Goal: Task Accomplishment & Management: Use online tool/utility

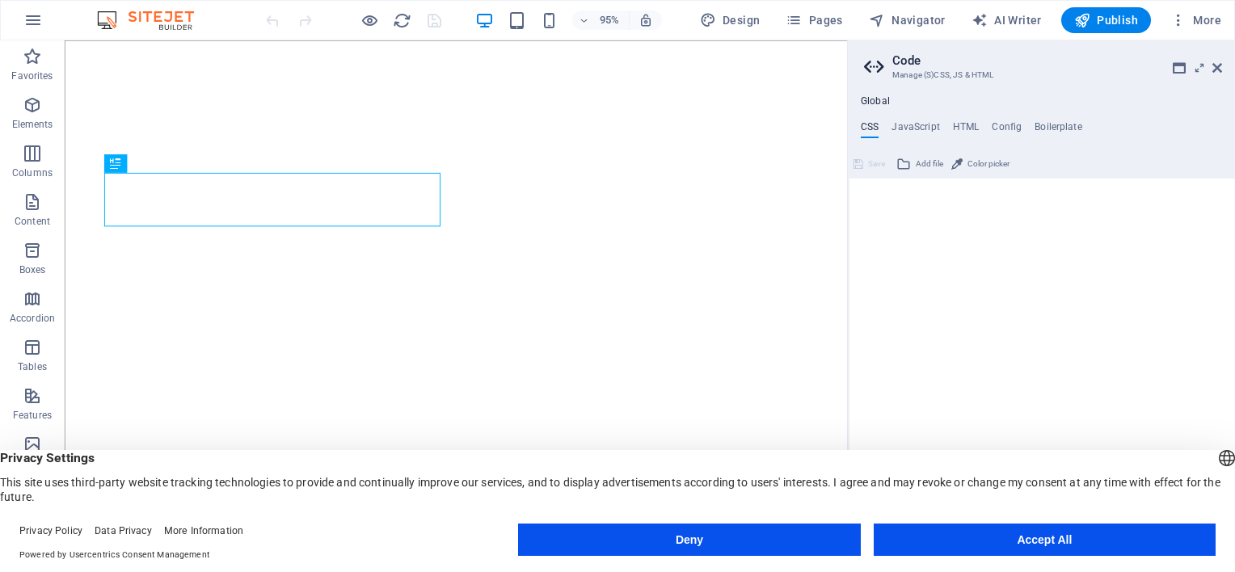
type textarea "//"
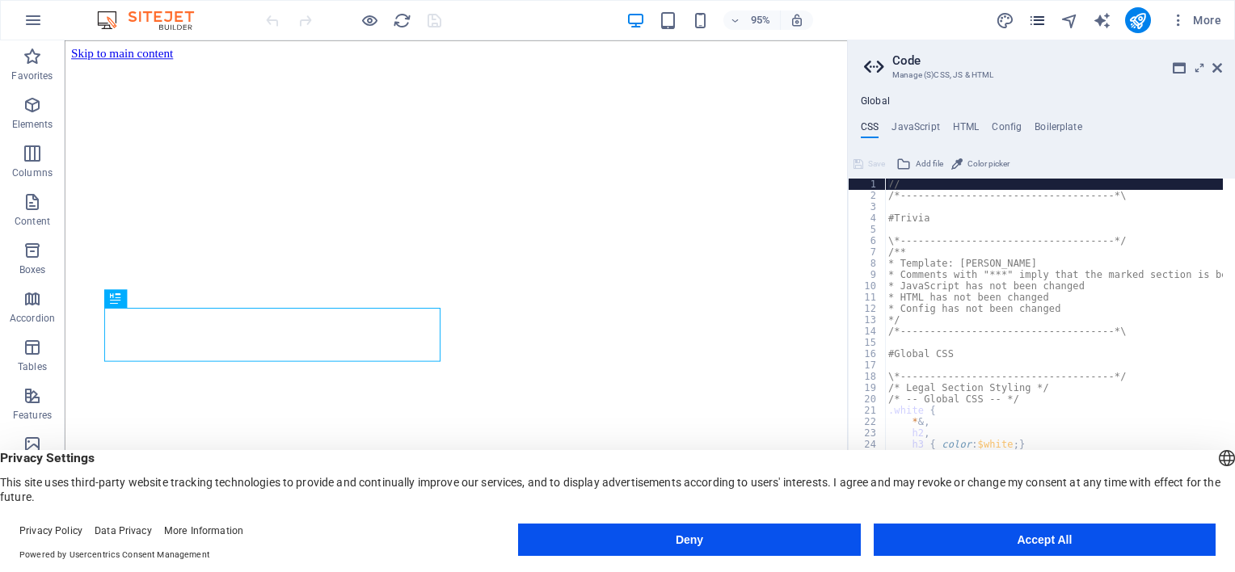
click at [1043, 14] on icon "pages" at bounding box center [1037, 20] width 19 height 19
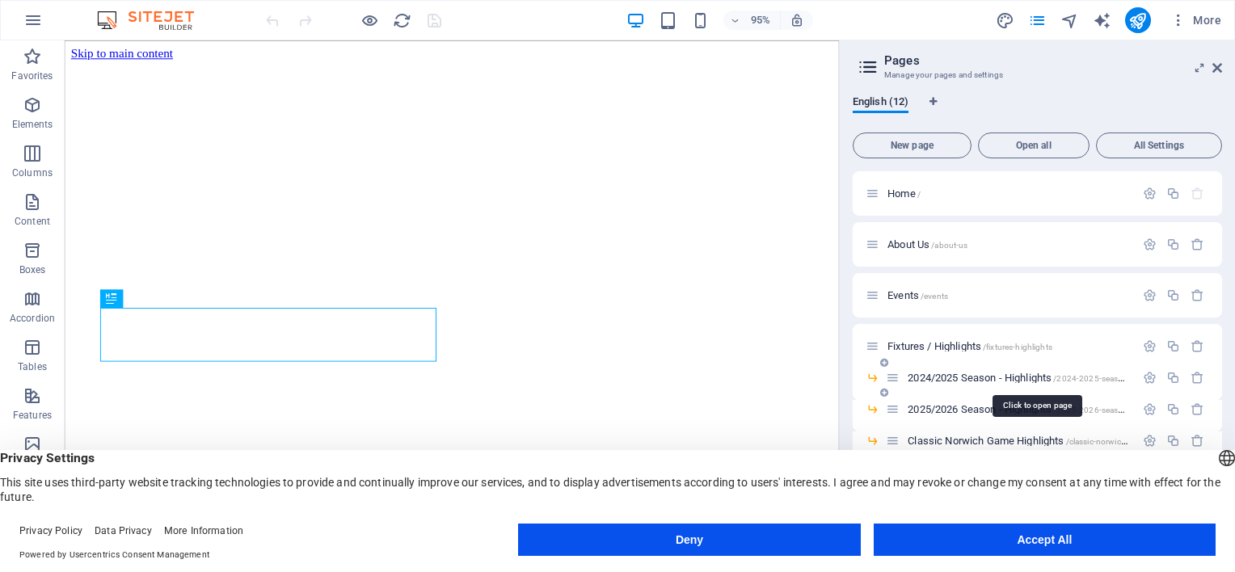
click at [997, 377] on span "2024/2025 Season - Highlights /2024-2025-season-highlights" at bounding box center [1037, 378] width 259 height 12
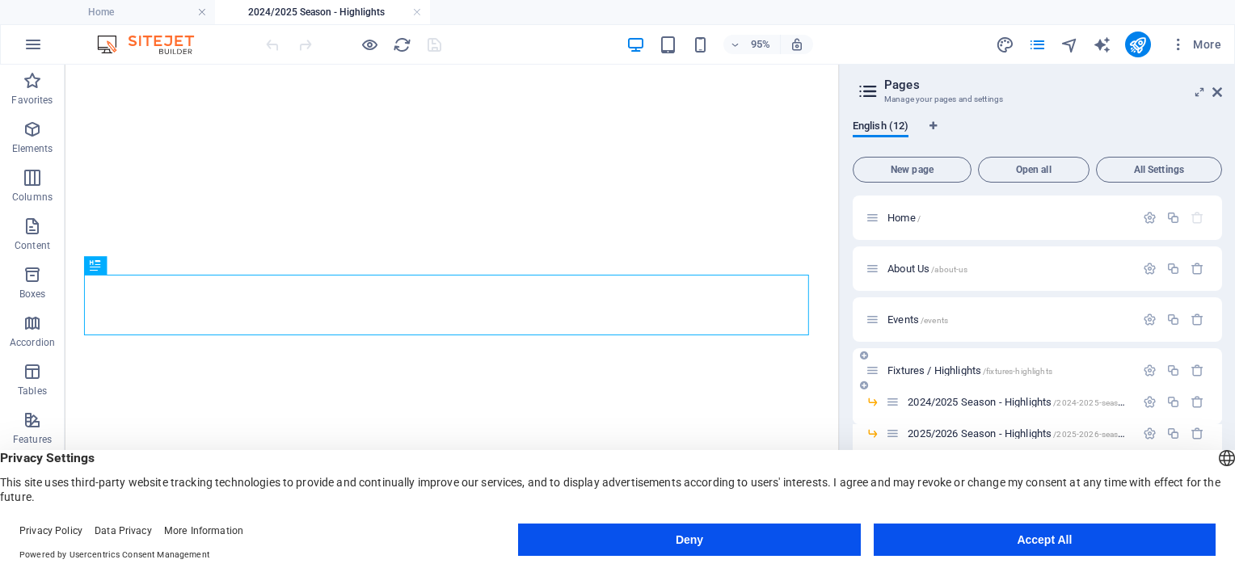
click at [986, 390] on div "Fixtures / Highlights /fixtures-highlights" at bounding box center [1037, 370] width 369 height 44
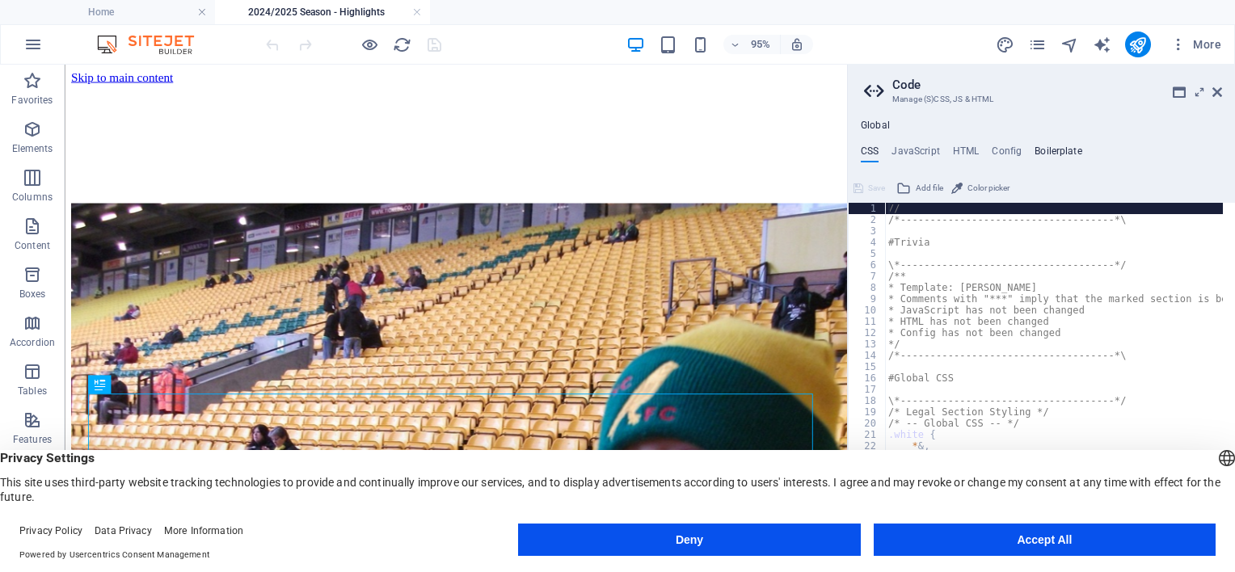
scroll to position [312, 0]
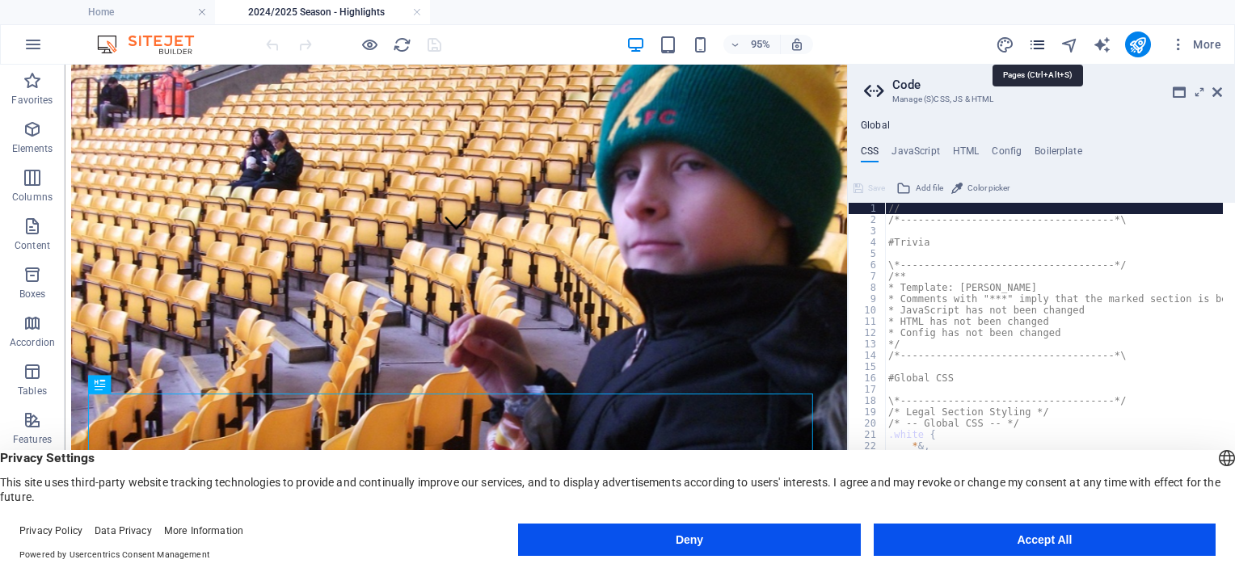
click at [1039, 42] on icon "pages" at bounding box center [1037, 45] width 19 height 19
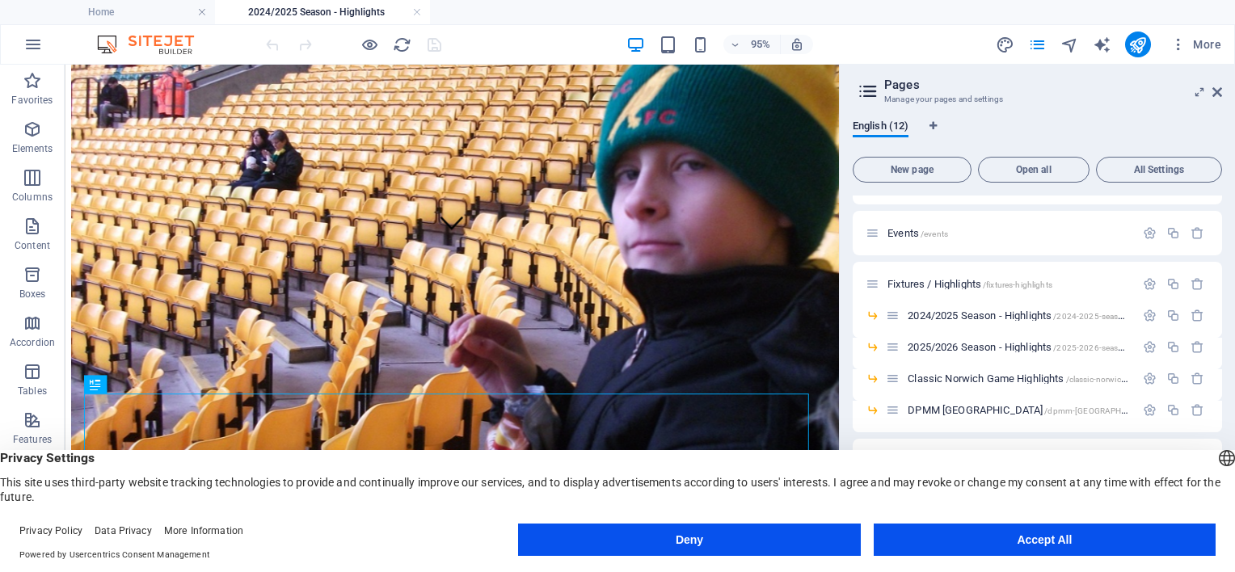
scroll to position [89, 0]
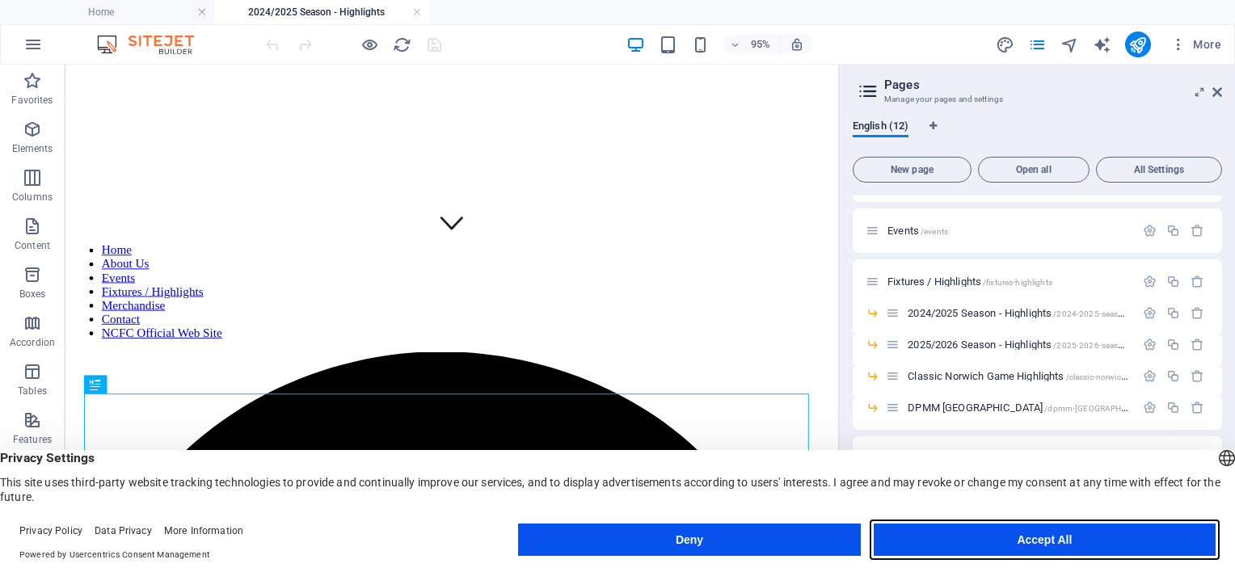
click at [998, 533] on button "Accept All" at bounding box center [1045, 540] width 342 height 32
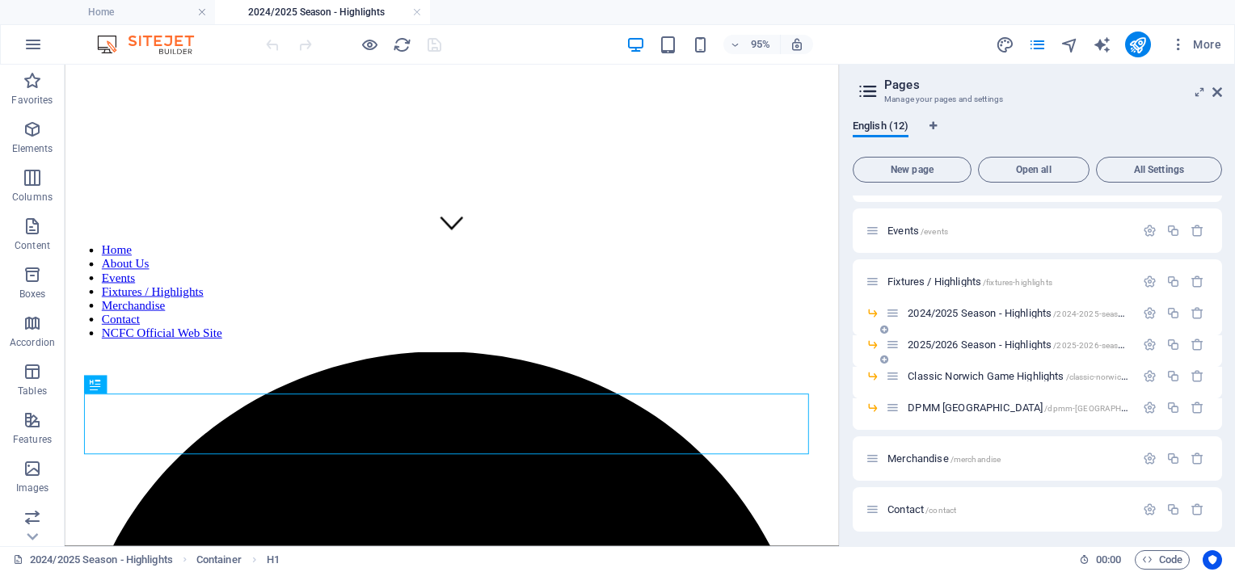
click at [977, 344] on span "2025/2026 Season - Highlights /2025-2026-season-highlights" at bounding box center [1037, 345] width 259 height 12
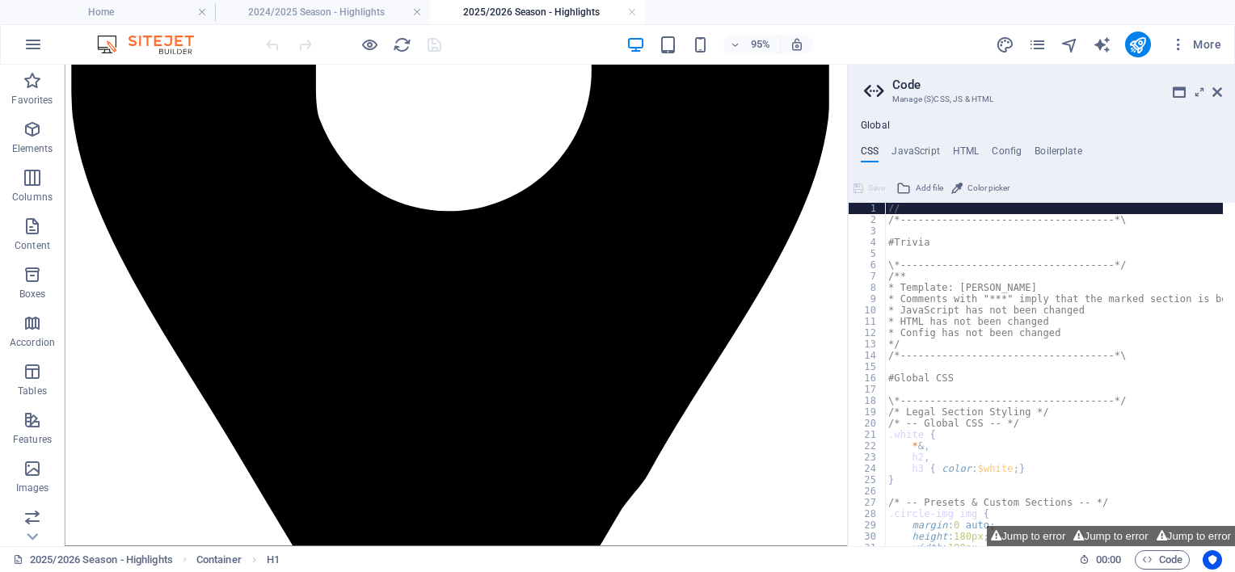
scroll to position [1009, 0]
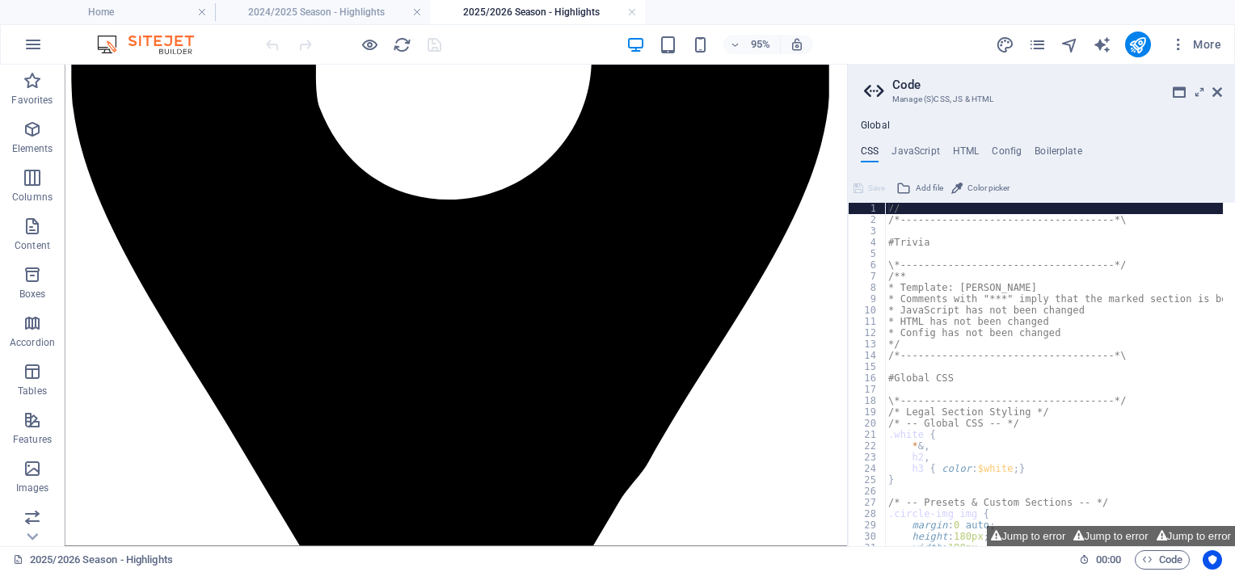
drag, startPoint x: 883, startPoint y: 143, endPoint x: 919, endPoint y: 283, distance: 144.5
select select "ar16_9"
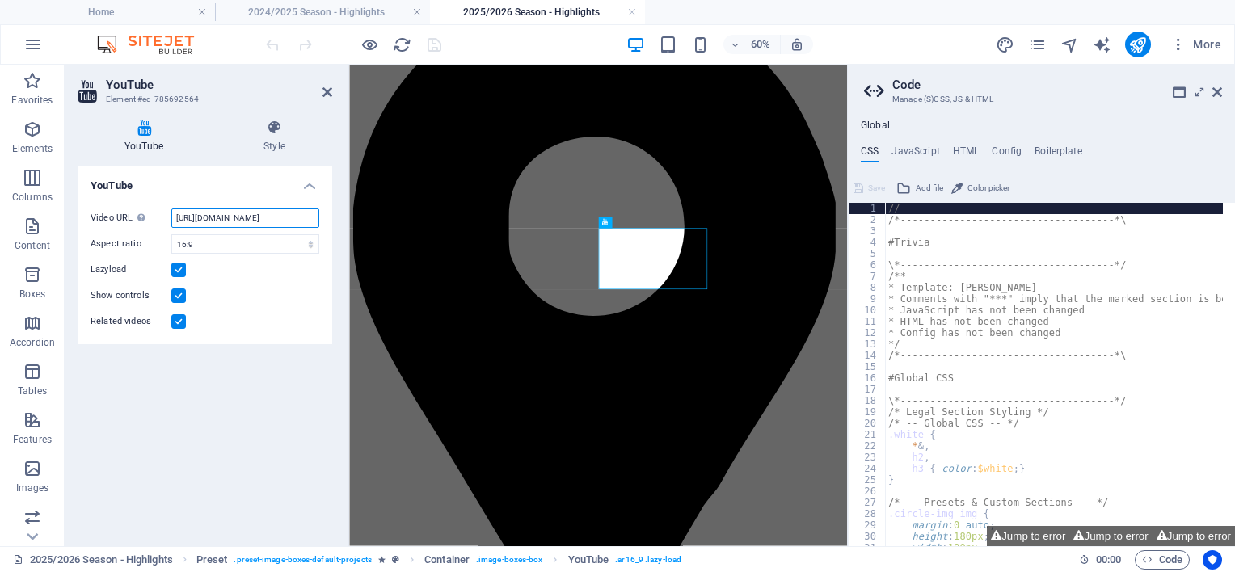
scroll to position [0, 39]
drag, startPoint x: 175, startPoint y: 217, endPoint x: 333, endPoint y: 233, distance: 159.3
click at [333, 233] on div "YouTube Style YouTube Video URL Insert (or paste) a video URL. https://www.yout…" at bounding box center [205, 327] width 280 height 440
paste input "youtu.be/nm3IU_x9jBg?si=igi9x-oIEgw8c-l0"
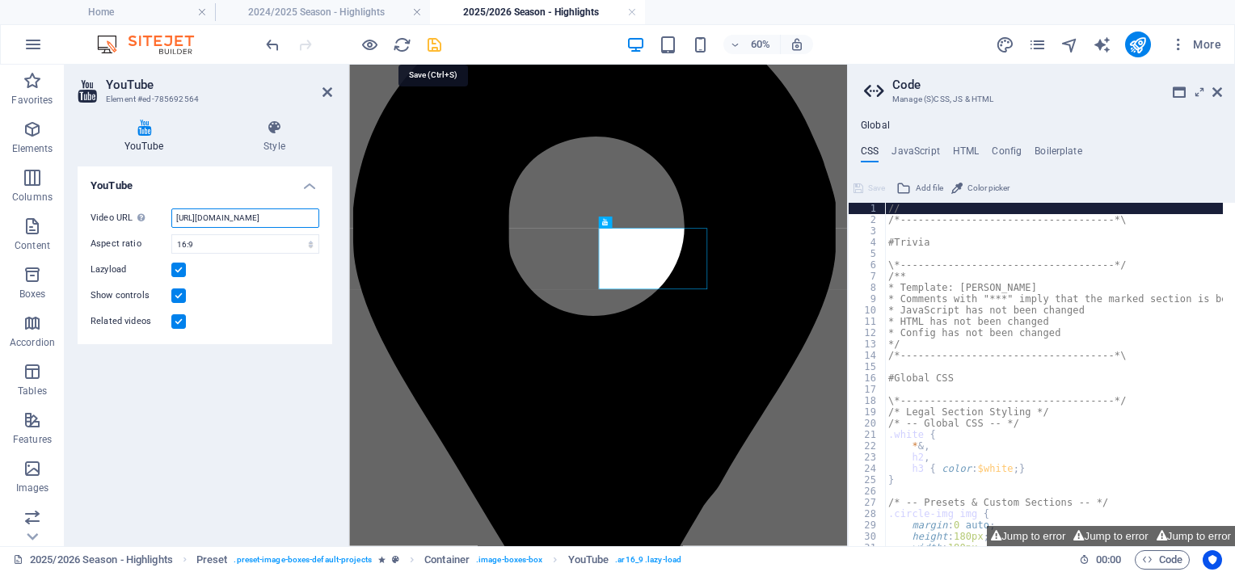
type input "https://youtu.be/nm3IU_x9jBg?si=igi9x-oIEgw8c-l0"
click at [438, 42] on icon "save" at bounding box center [434, 45] width 19 height 19
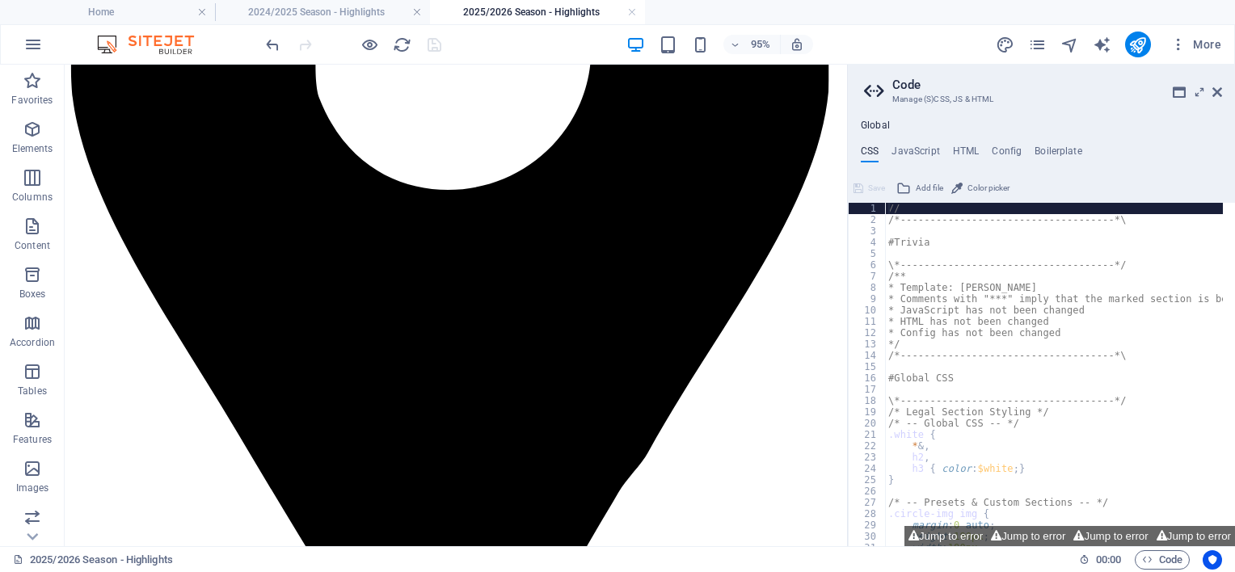
scroll to position [997, 0]
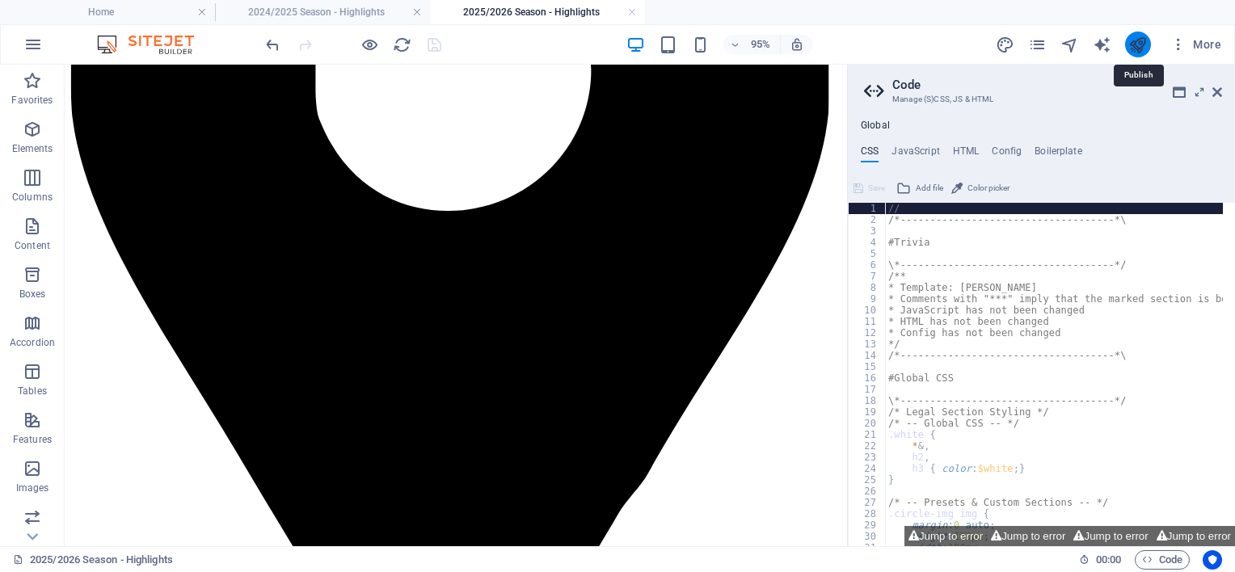
click at [1141, 47] on icon "publish" at bounding box center [1137, 45] width 19 height 19
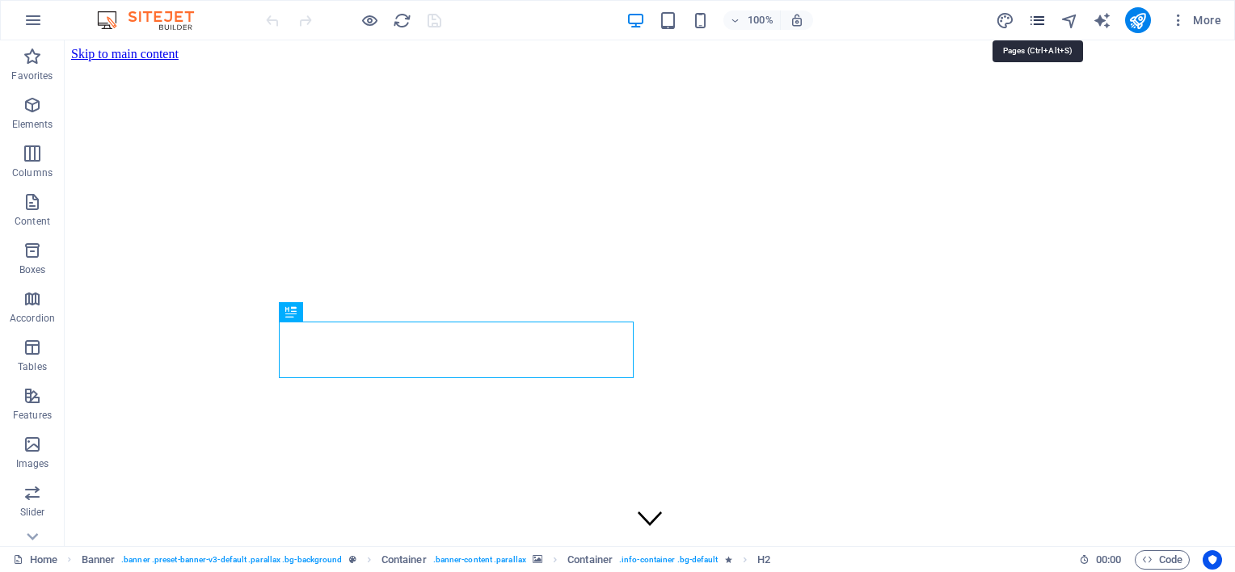
click at [1037, 16] on icon "pages" at bounding box center [1037, 20] width 19 height 19
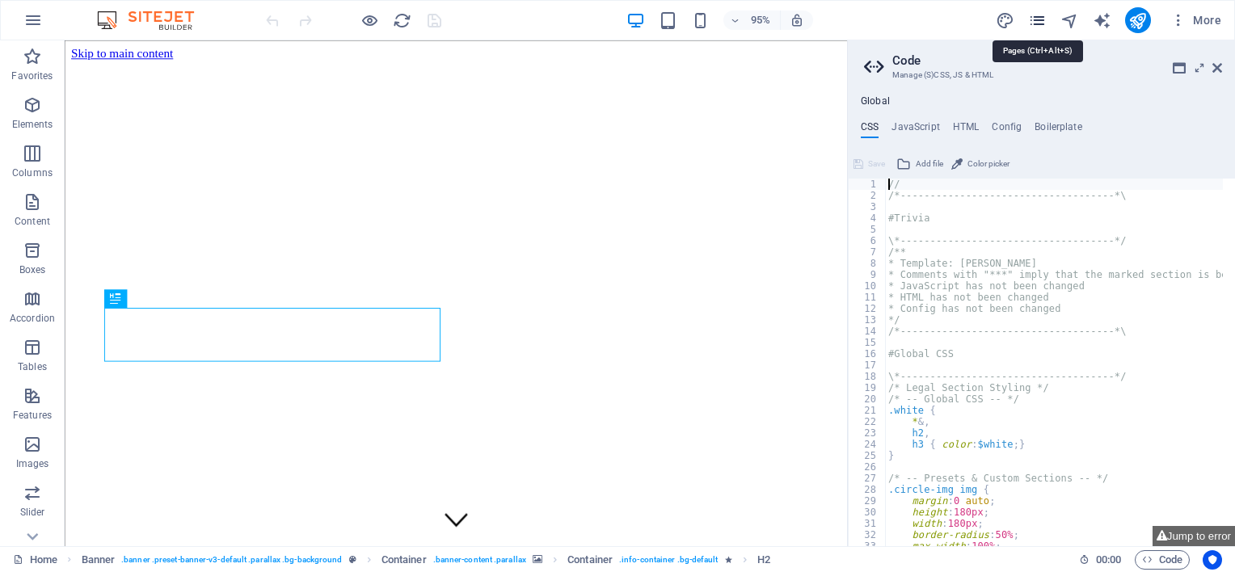
click at [1036, 19] on icon "pages" at bounding box center [1037, 20] width 19 height 19
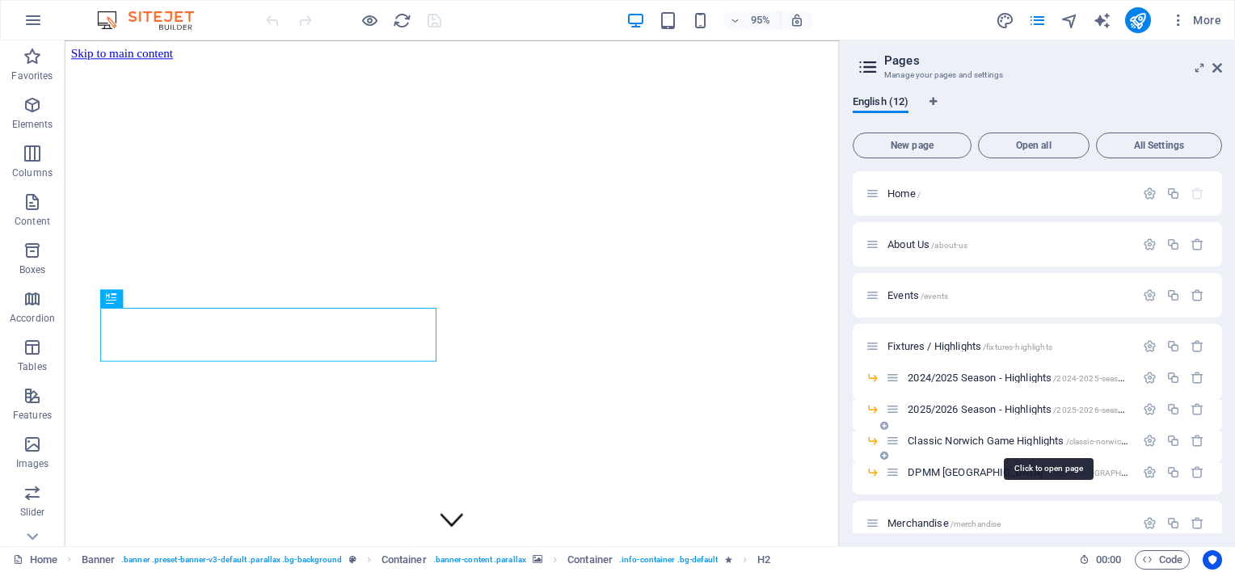
click at [958, 439] on span "Classic Norwich Game Highlights /classic-norwich-game-highlights" at bounding box center [1048, 441] width 280 height 12
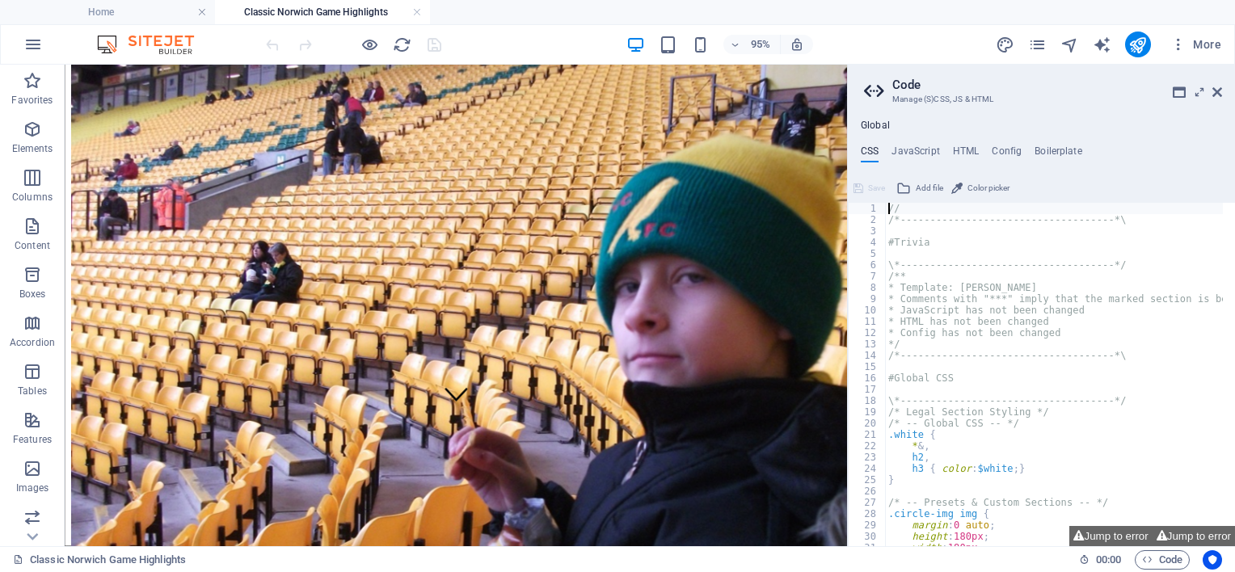
scroll to position [128, 0]
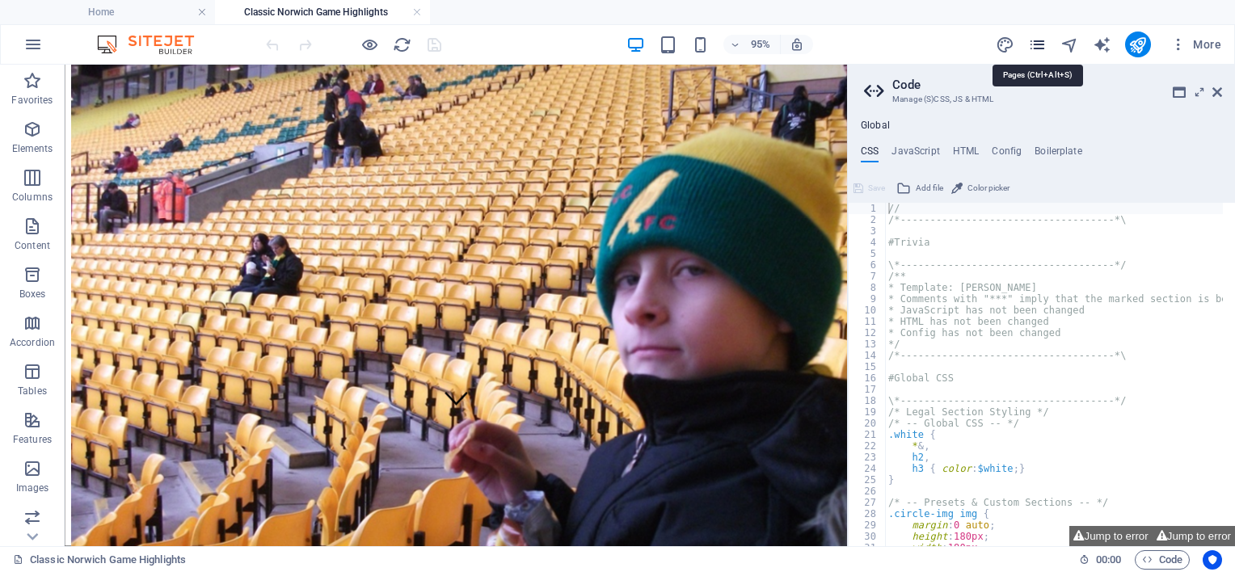
click at [1037, 39] on icon "pages" at bounding box center [1037, 45] width 19 height 19
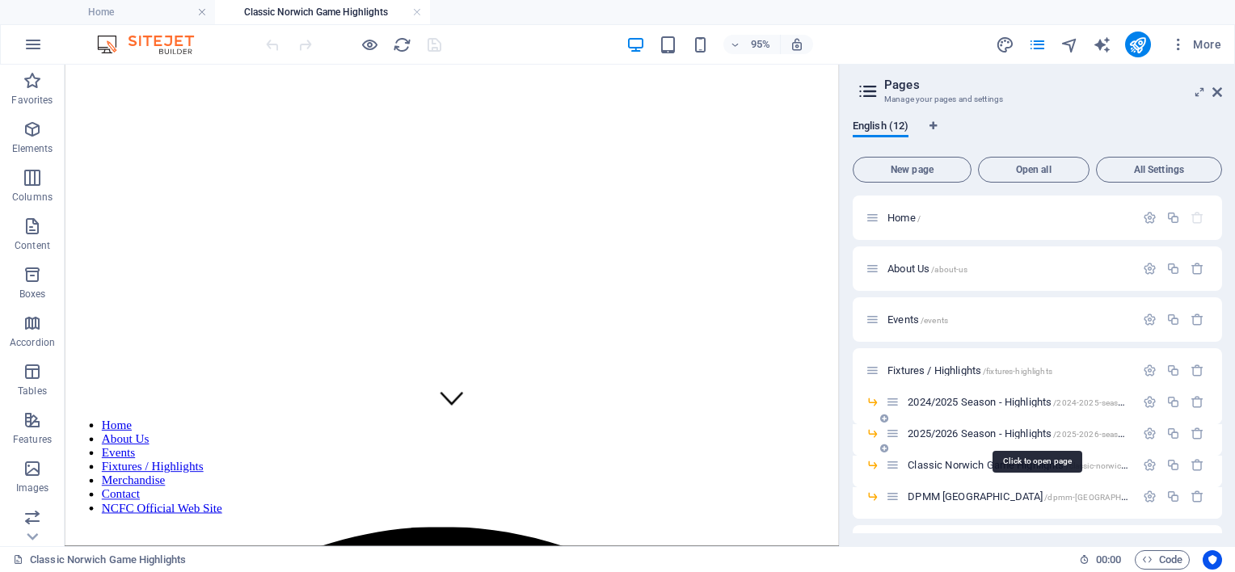
click at [935, 430] on span "2025/2026 Season - Highlights /2025-2026-season-highlights" at bounding box center [1037, 434] width 259 height 12
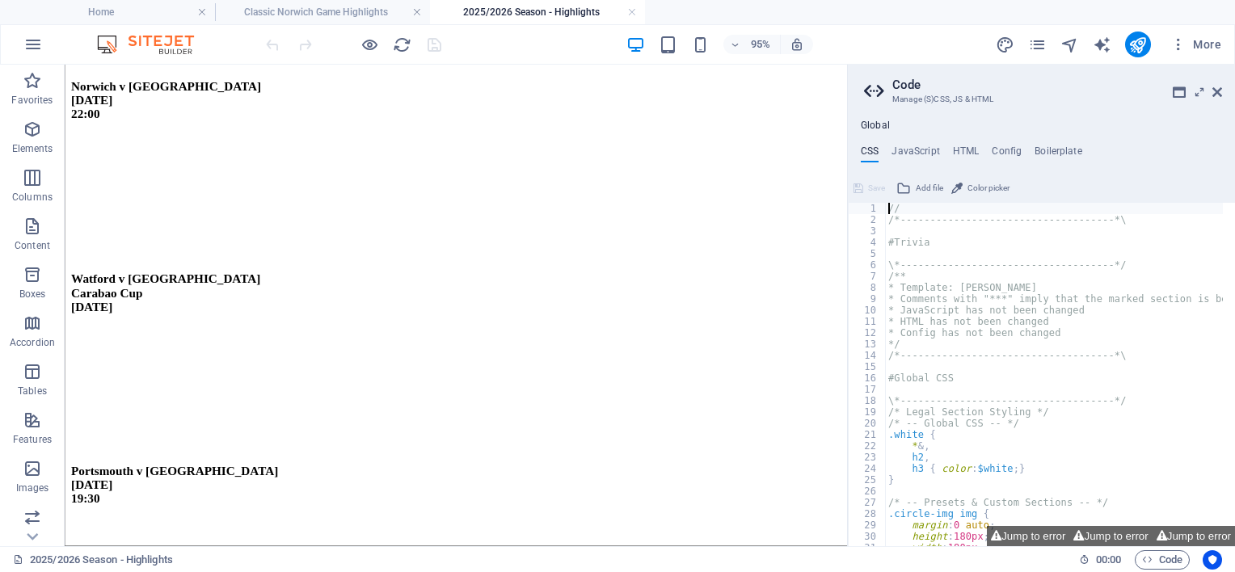
scroll to position [3258, 0]
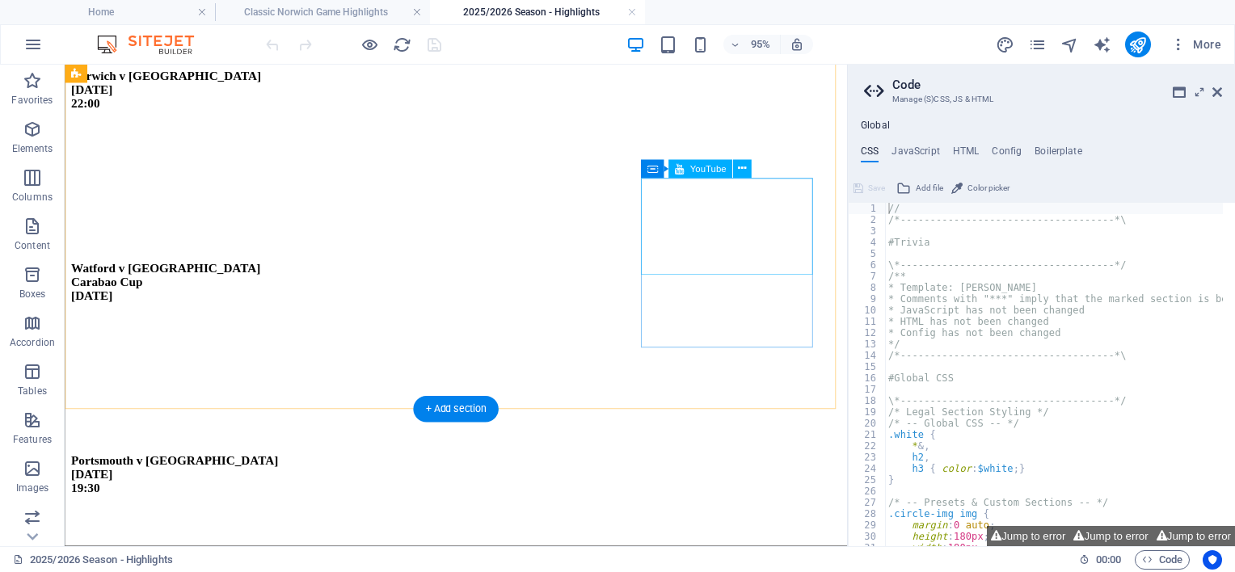
select select "ar16_9"
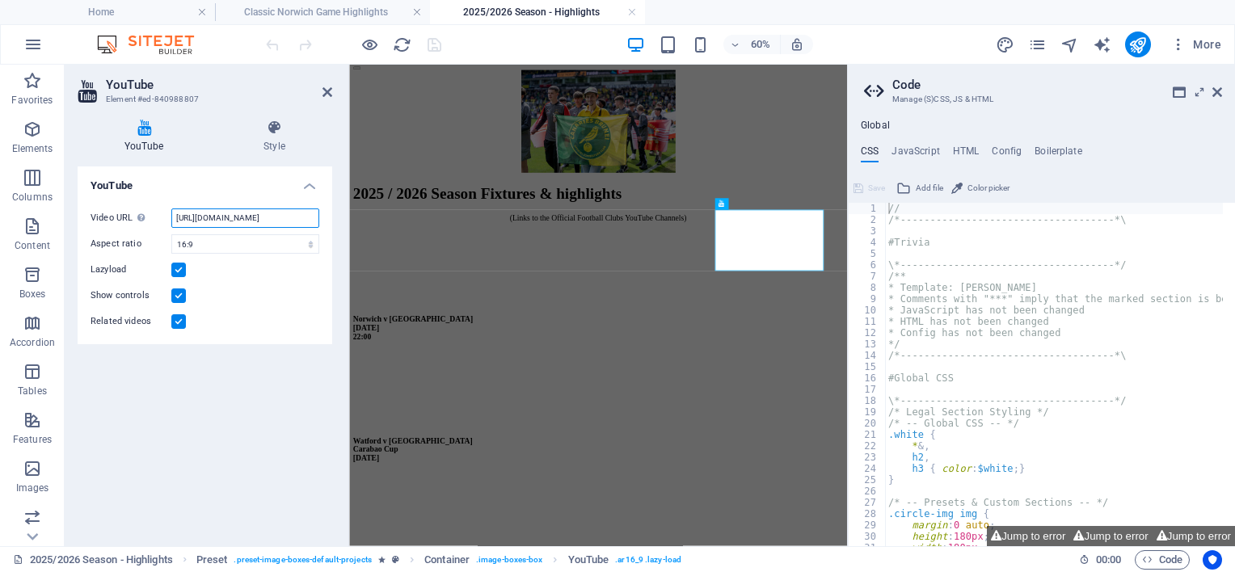
scroll to position [0, 39]
drag, startPoint x: 172, startPoint y: 218, endPoint x: 321, endPoint y: 226, distance: 149.0
click at [321, 226] on div "Video URL Insert (or paste) a video URL. https://www.youtube.com/watch?v=aCrP1u…" at bounding box center [205, 270] width 255 height 149
paste input "youtu.be/OylMSWALChE?si=hANyEV6UwlLHVej"
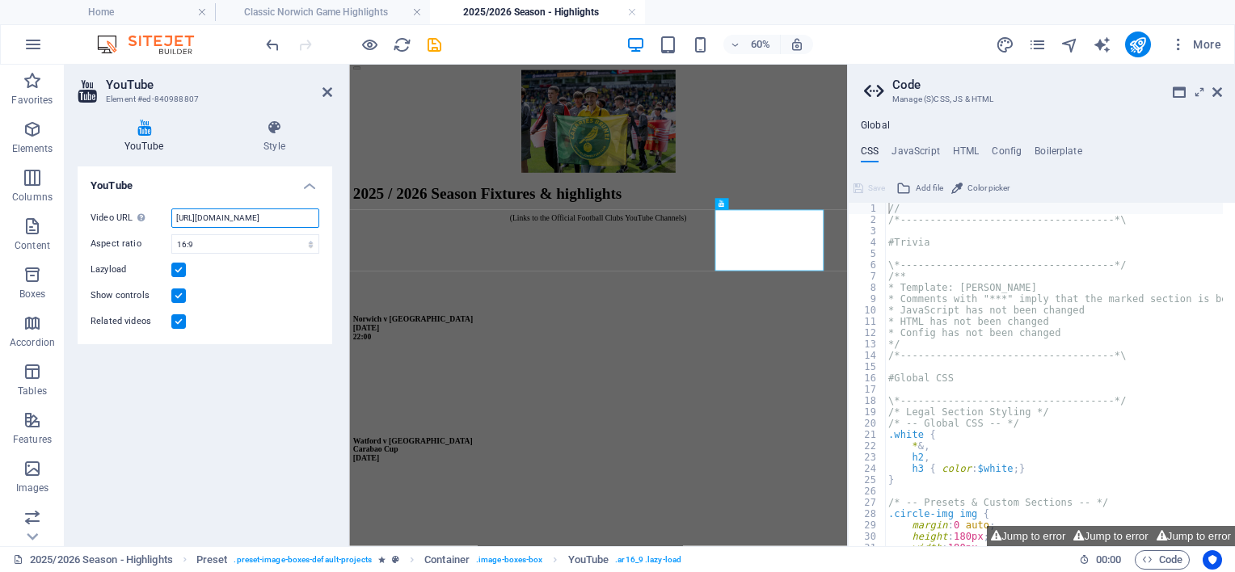
type input "https://youtu.be/OylMSWALChE?si=hANyEV6UwlLHVejQ"
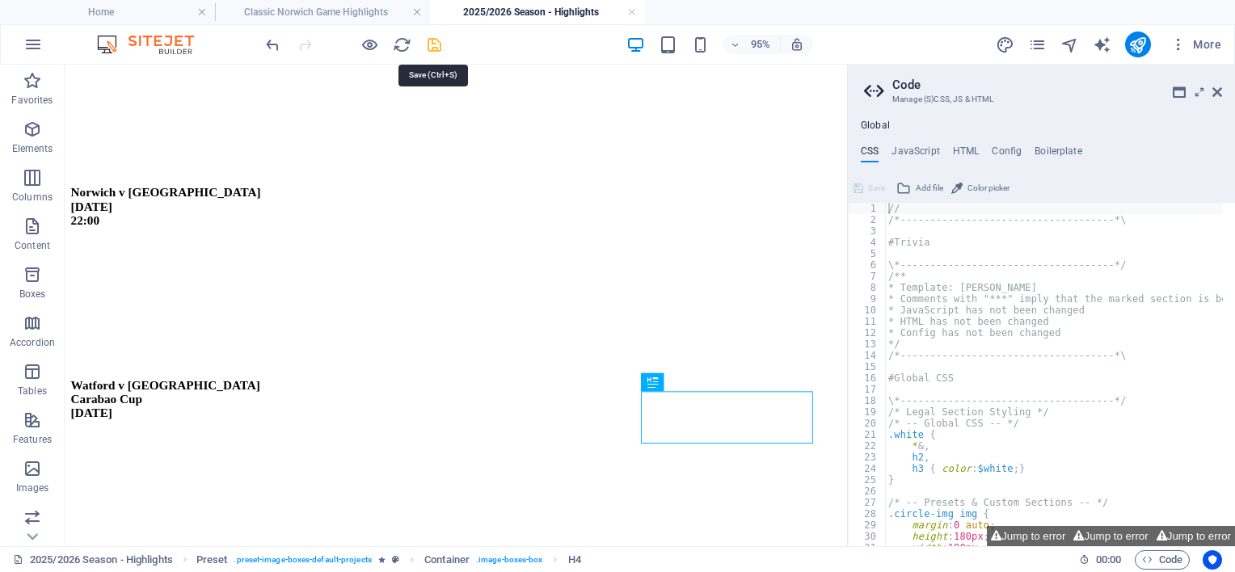
click at [432, 40] on icon "save" at bounding box center [434, 45] width 19 height 19
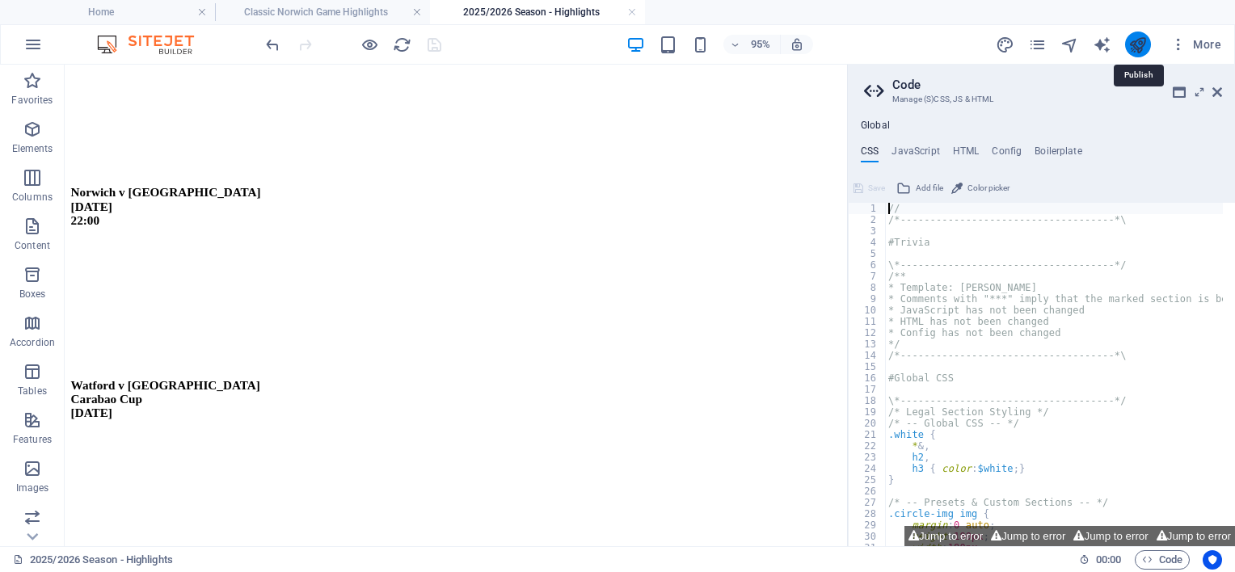
click at [1135, 46] on icon "publish" at bounding box center [1137, 45] width 19 height 19
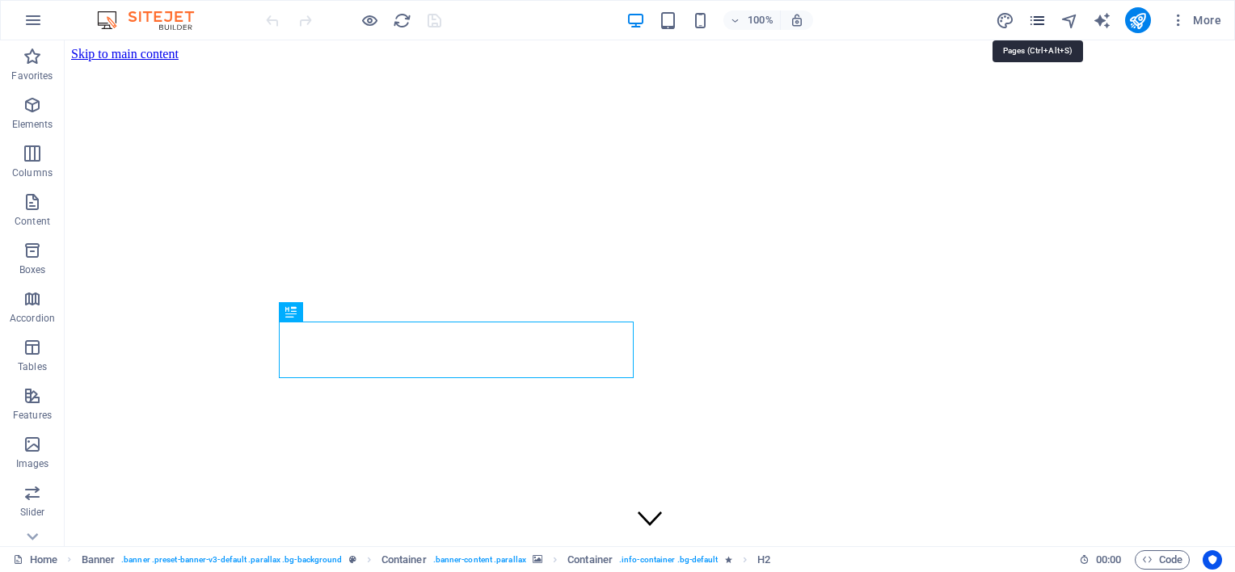
click at [1044, 19] on icon "pages" at bounding box center [1037, 20] width 19 height 19
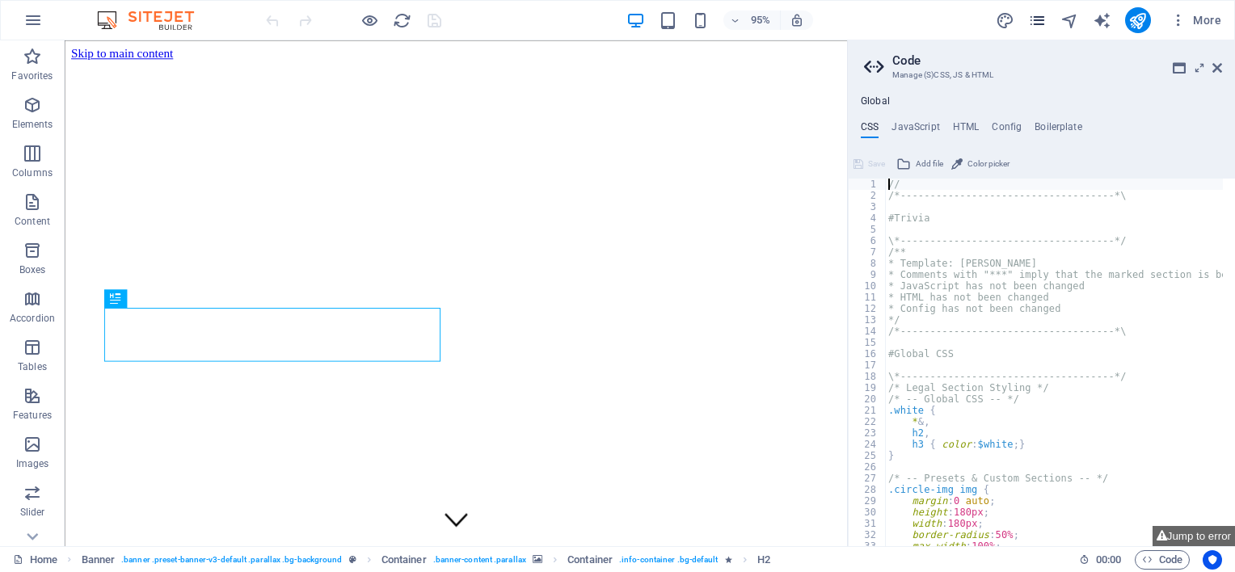
click at [1044, 16] on icon "pages" at bounding box center [1037, 20] width 19 height 19
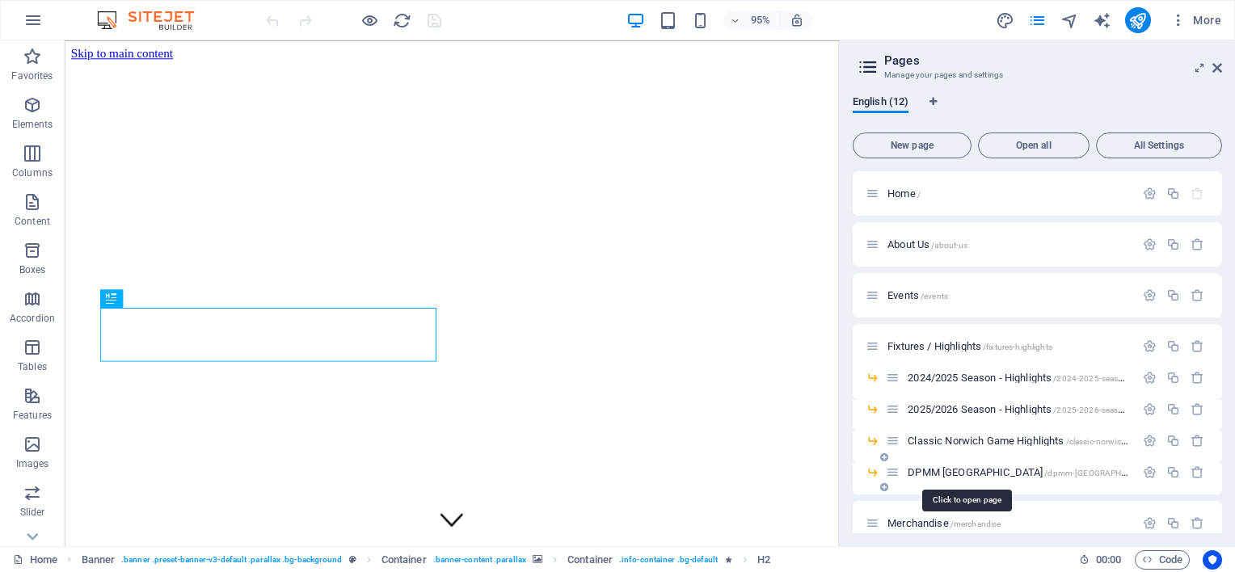
click at [928, 470] on span "DPMM [GEOGRAPHIC_DATA] /dpmm-[GEOGRAPHIC_DATA]" at bounding box center [1033, 472] width 250 height 12
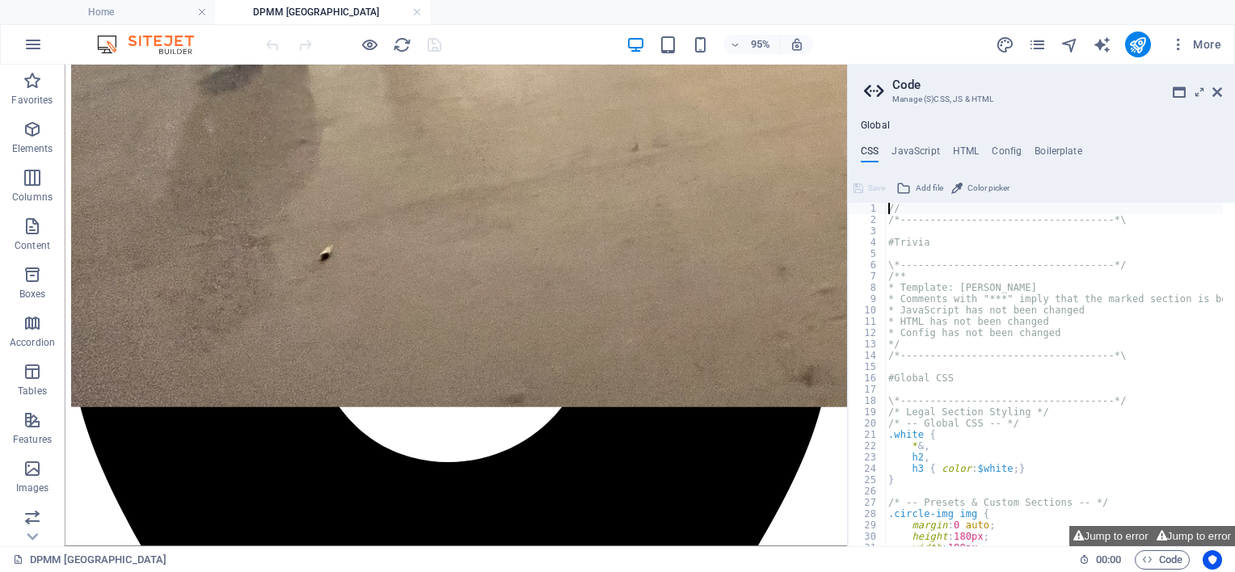
scroll to position [831, 0]
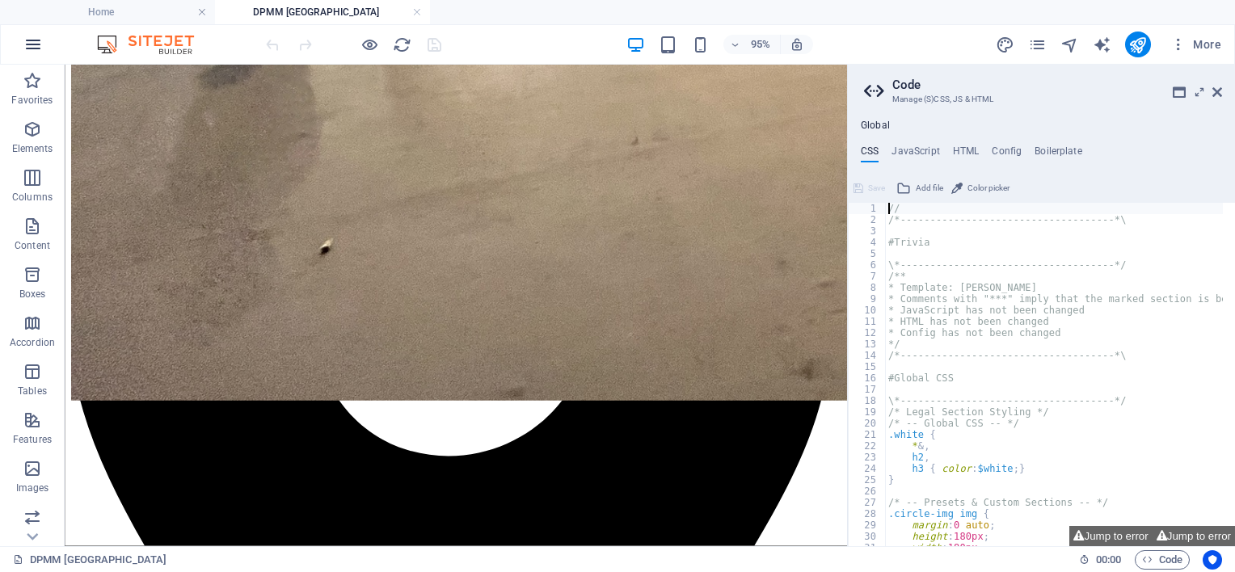
click at [29, 42] on icon "button" at bounding box center [32, 44] width 19 height 19
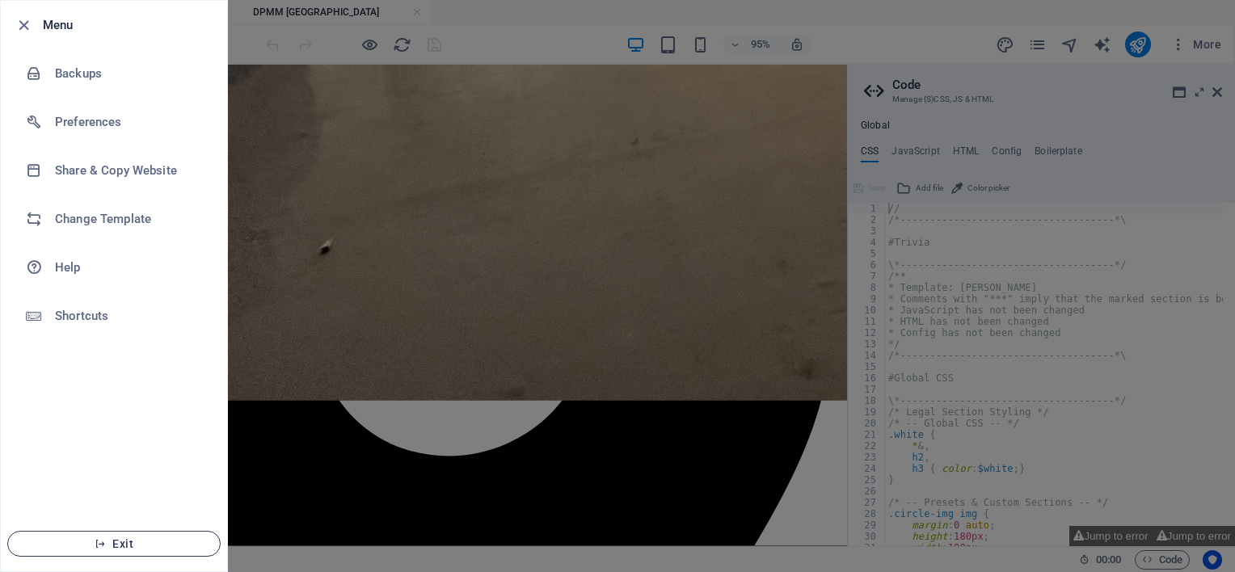
click at [79, 541] on span "Exit" at bounding box center [114, 544] width 186 height 13
